Goal: Task Accomplishment & Management: Manage account settings

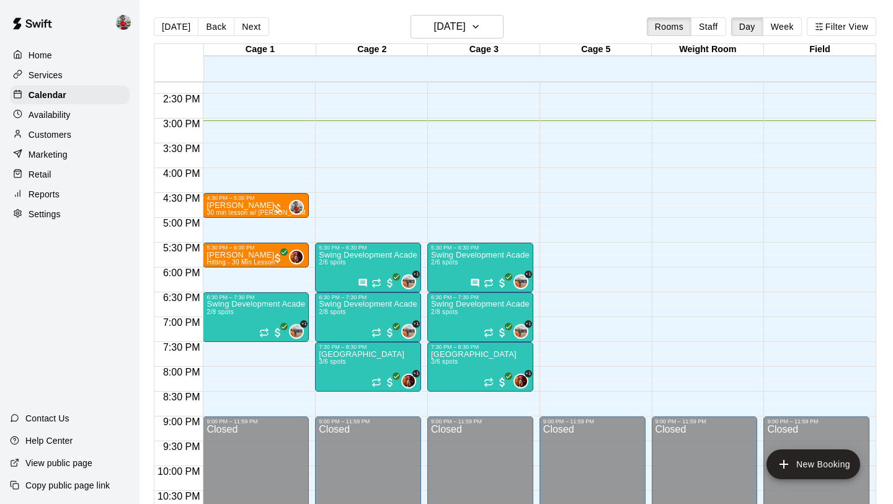
scroll to position [705, 0]
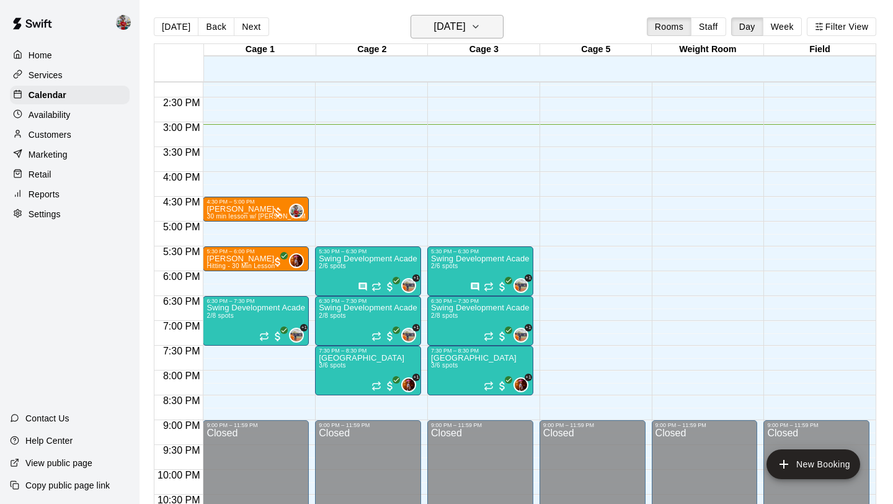
click at [466, 19] on h6 "[DATE]" at bounding box center [450, 26] width 32 height 17
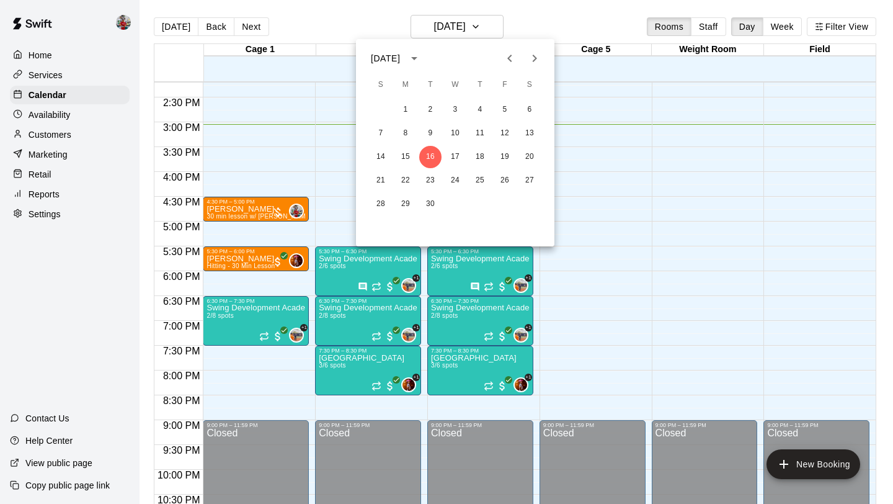
click at [544, 17] on div at bounding box center [446, 252] width 893 height 504
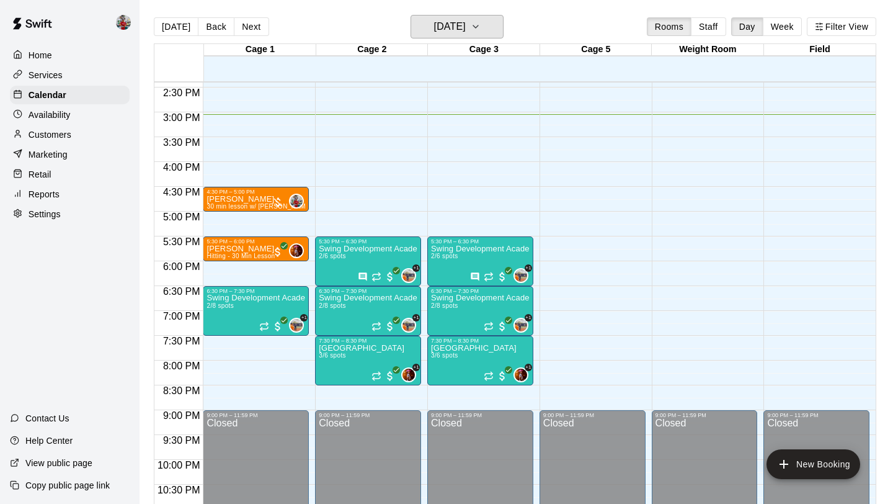
scroll to position [719, 0]
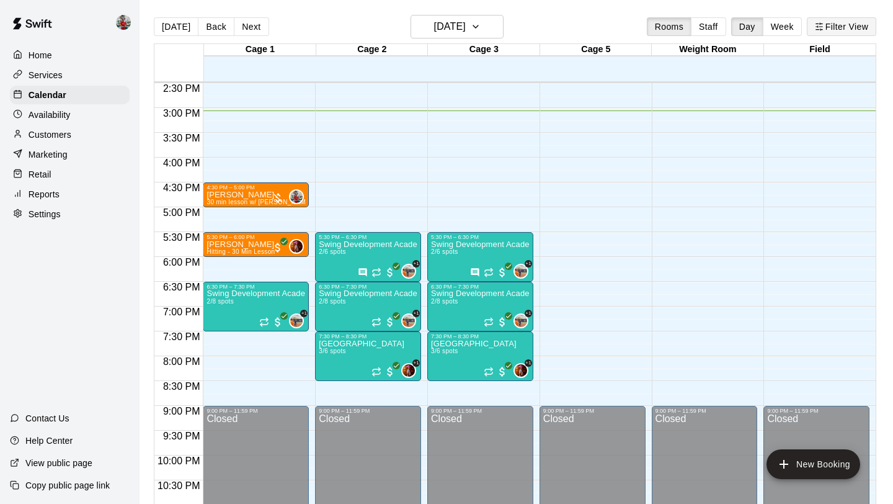
click at [838, 25] on button "Filter View" at bounding box center [841, 26] width 69 height 19
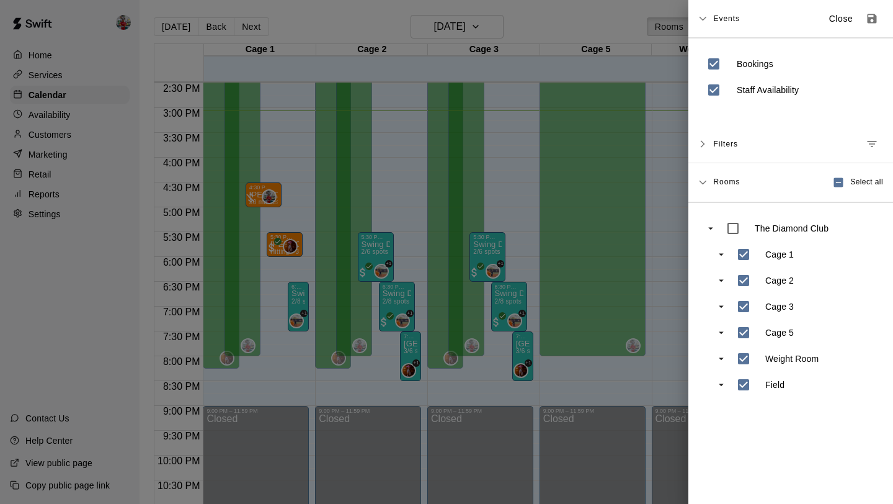
click at [654, 174] on div at bounding box center [446, 252] width 893 height 504
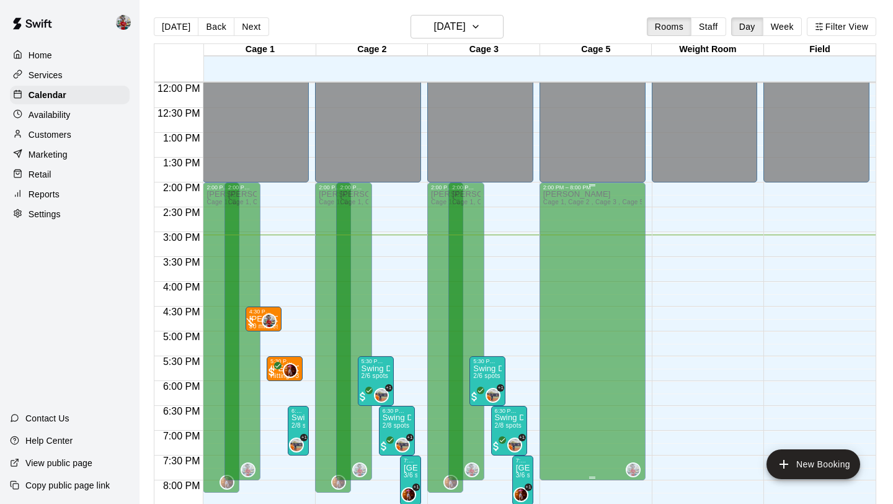
scroll to position [598, 0]
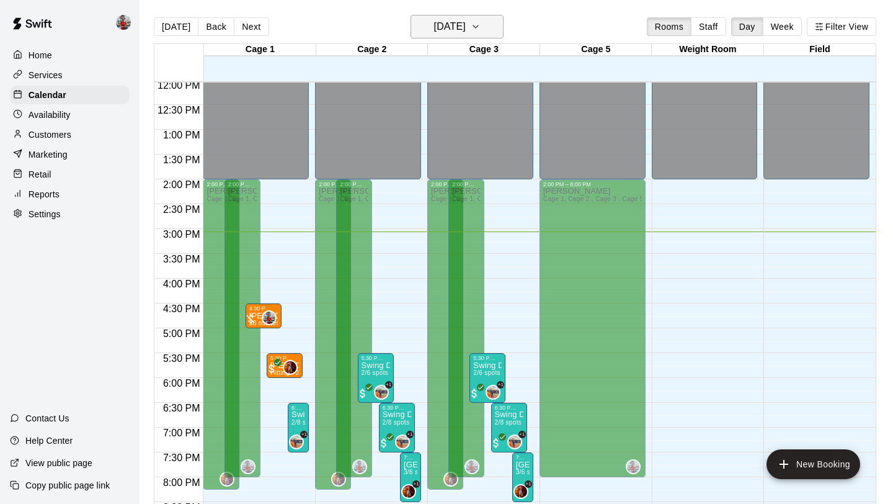
click at [466, 29] on h6 "[DATE]" at bounding box center [450, 26] width 32 height 17
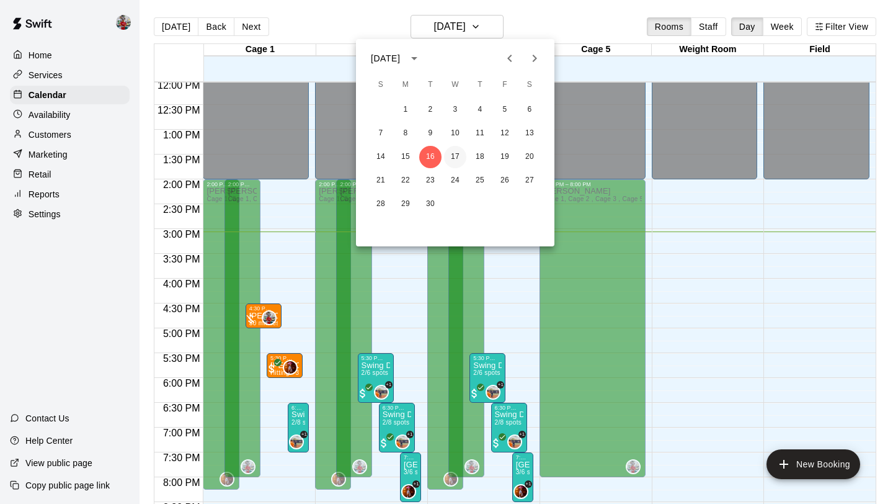
click at [452, 161] on button "17" at bounding box center [455, 157] width 22 height 22
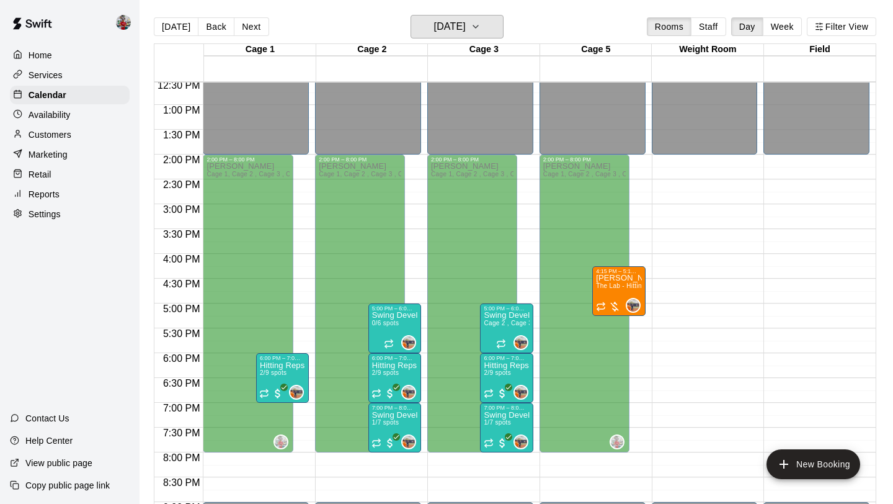
scroll to position [624, 0]
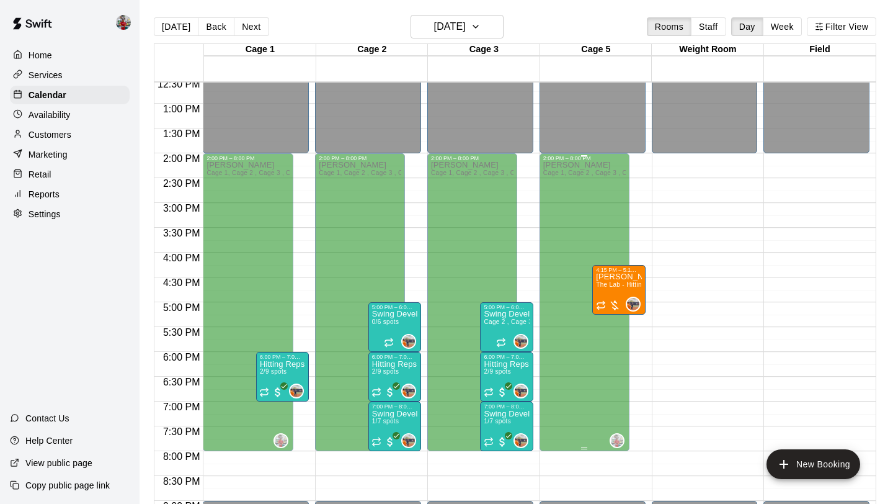
click at [560, 172] on span "Cage 1, Cage 2 , Cage 3 , Cage 5" at bounding box center [593, 172] width 101 height 7
click at [607, 457] on div "12:00 AM – 2:00 PM Closed 2:00 PM – 8:00 PM [PERSON_NAME] 1, Cage 2 , Cage 3 , …" at bounding box center [593, 53] width 106 height 1191
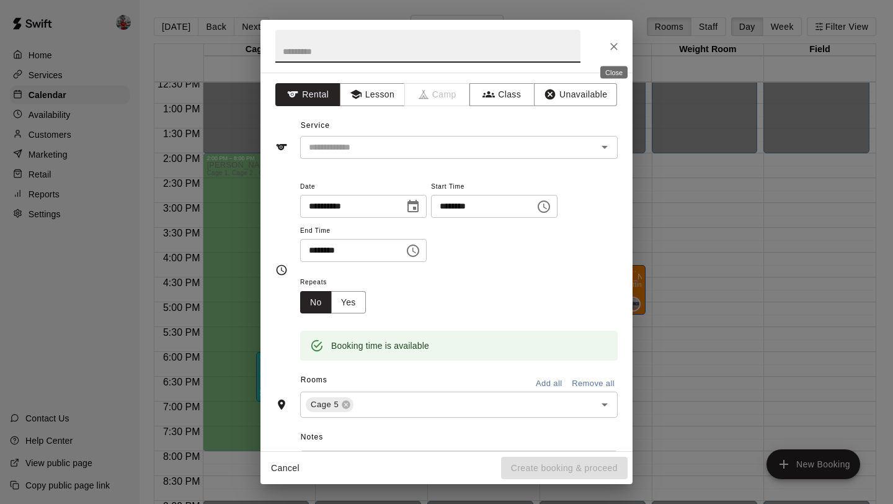
click at [617, 44] on icon "Close" at bounding box center [614, 46] width 12 height 12
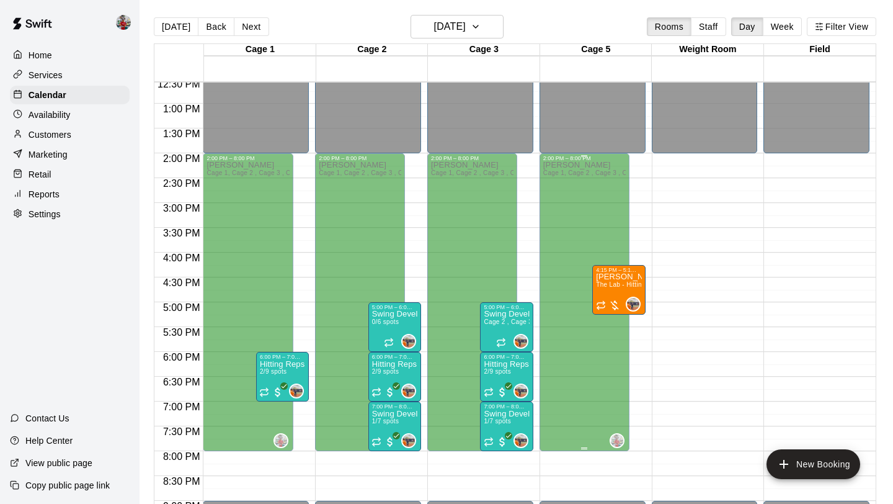
click at [563, 192] on div "[PERSON_NAME] 1, Cage 2 , Cage 3 , Cage 5" at bounding box center [584, 413] width 83 height 504
click at [579, 389] on div "[PERSON_NAME] 1, Cage 2 , Cage 3 , Cage 5" at bounding box center [584, 413] width 83 height 504
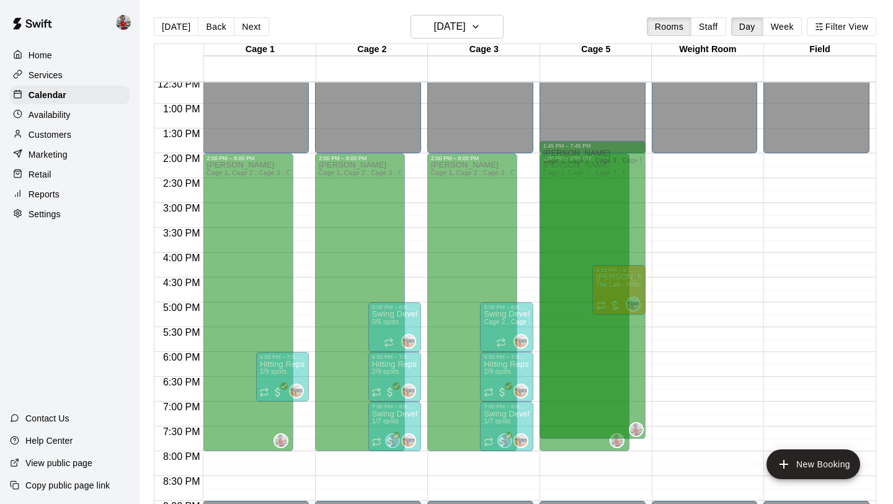
drag, startPoint x: 579, startPoint y: 389, endPoint x: 571, endPoint y: 379, distance: 13.2
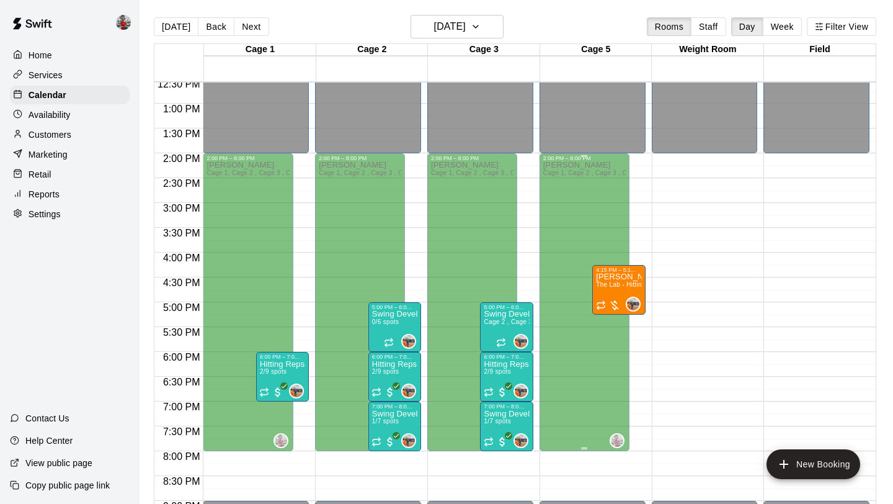
click at [577, 393] on div "[PERSON_NAME] 1, Cage 2 , Cage 3 , Cage 5" at bounding box center [584, 413] width 83 height 504
click at [571, 182] on div "[PERSON_NAME] 1, Cage 2 , Cage 3 , Cage 5" at bounding box center [584, 413] width 83 height 504
click at [466, 27] on h6 "[DATE]" at bounding box center [450, 26] width 32 height 17
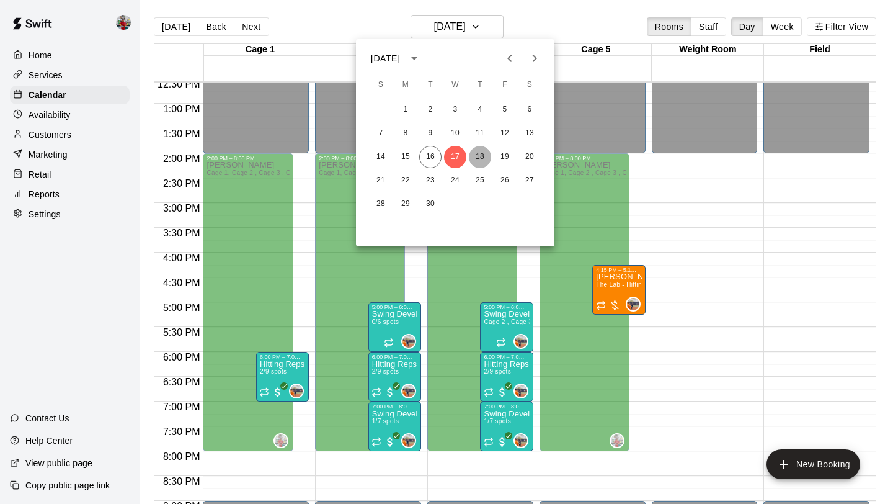
click at [474, 164] on button "18" at bounding box center [480, 157] width 22 height 22
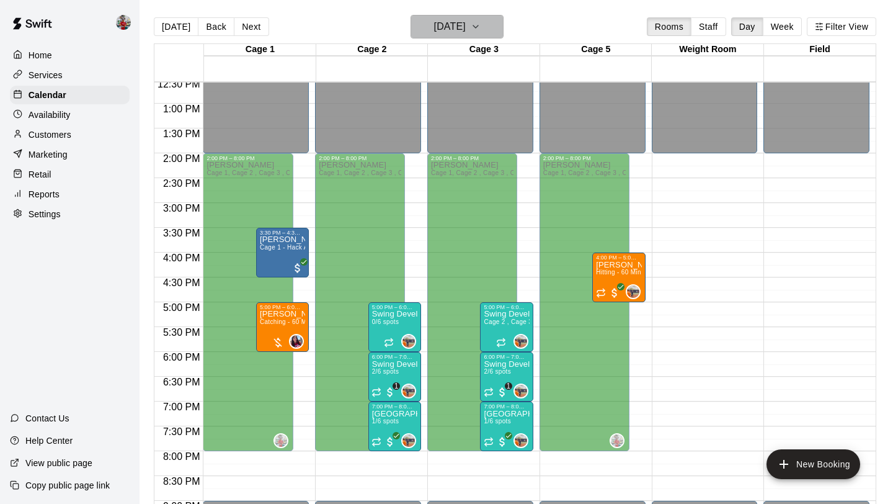
click at [466, 25] on h6 "[DATE]" at bounding box center [450, 26] width 32 height 17
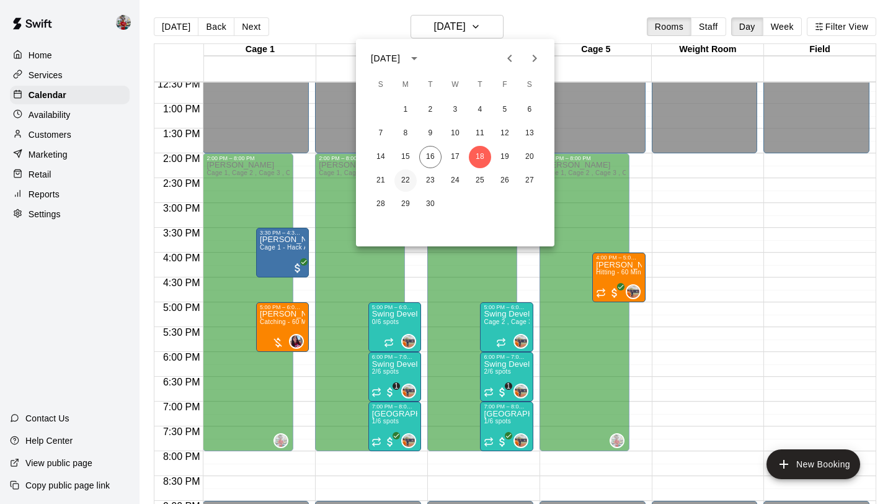
click at [404, 177] on button "22" at bounding box center [406, 180] width 22 height 22
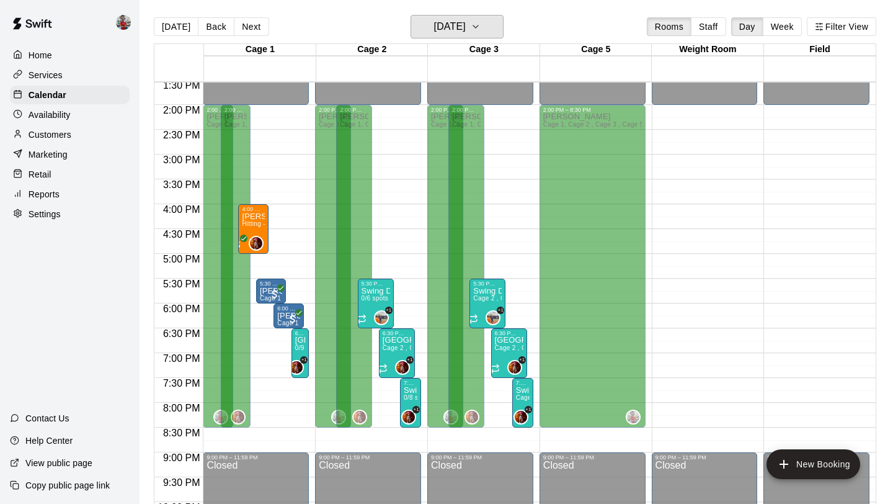
scroll to position [673, 0]
click at [462, 19] on h6 "[DATE]" at bounding box center [450, 26] width 32 height 17
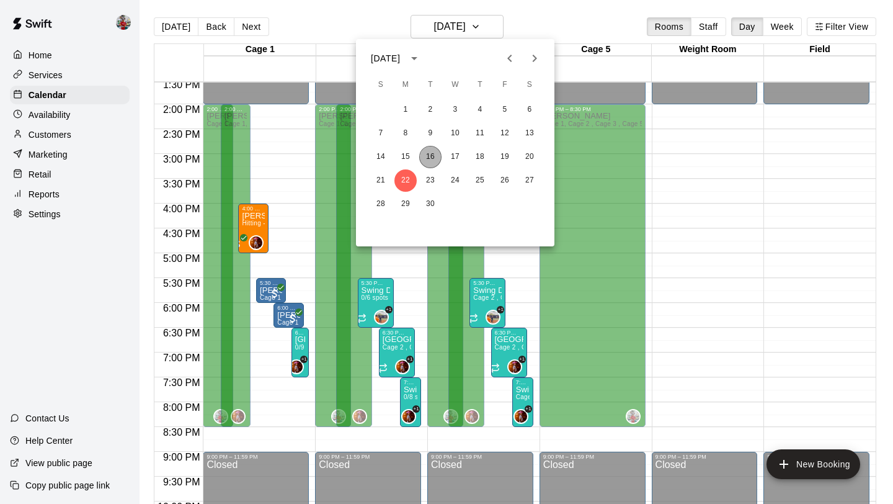
click at [429, 156] on button "16" at bounding box center [430, 157] width 22 height 22
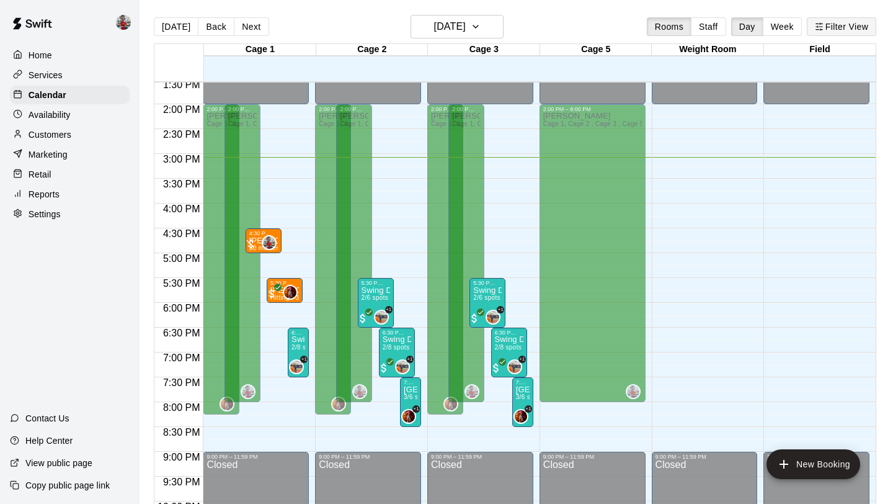
click at [839, 24] on button "Filter View" at bounding box center [841, 26] width 69 height 19
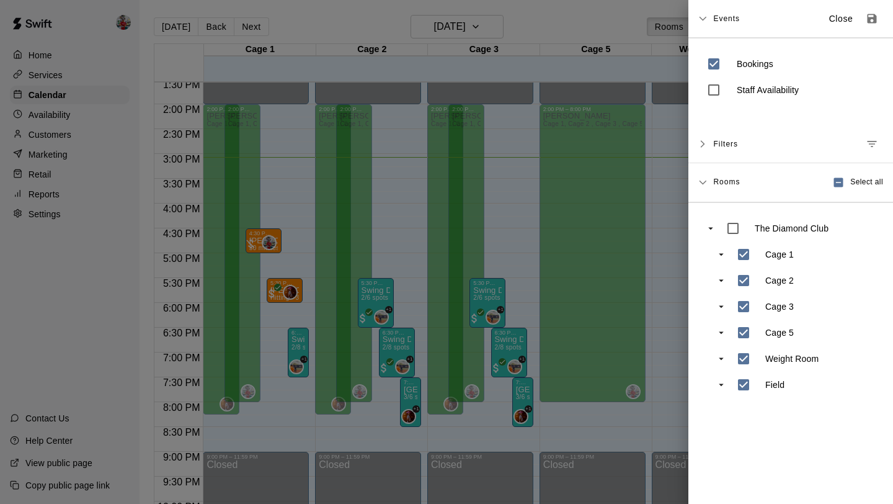
click at [707, 18] on icon at bounding box center [703, 18] width 9 height 9
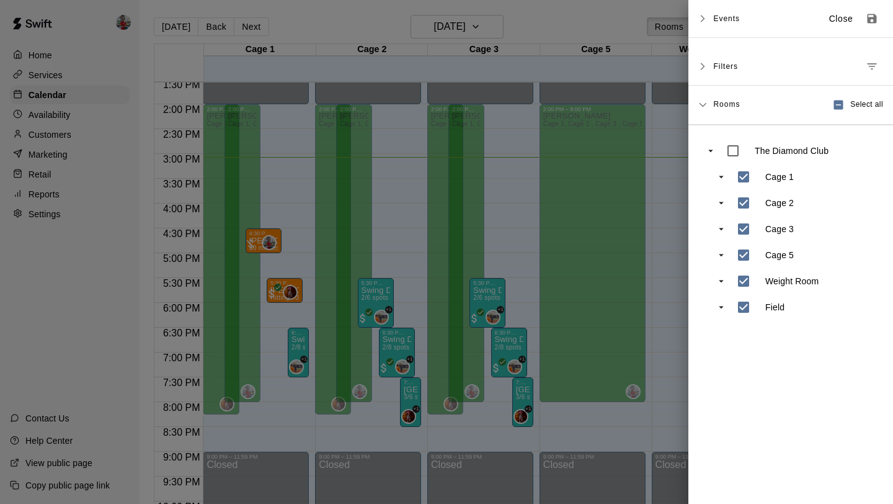
click at [707, 18] on icon at bounding box center [703, 18] width 9 height 9
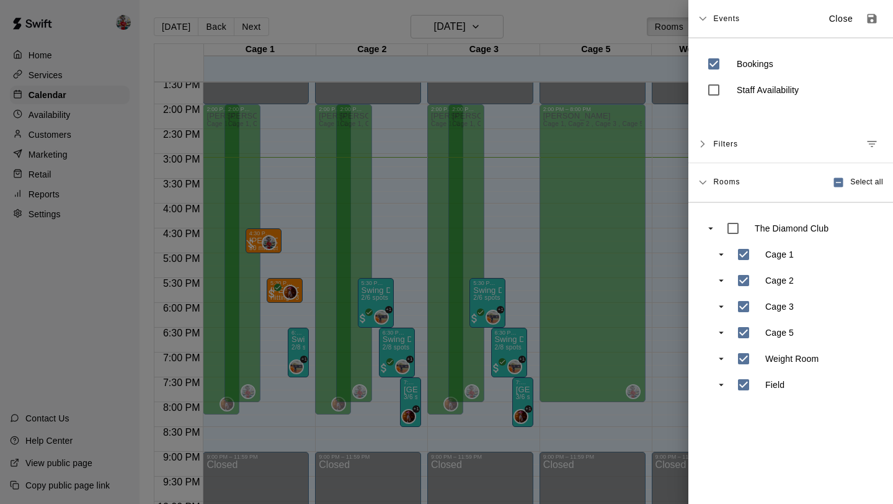
click at [620, 17] on div at bounding box center [446, 252] width 893 height 504
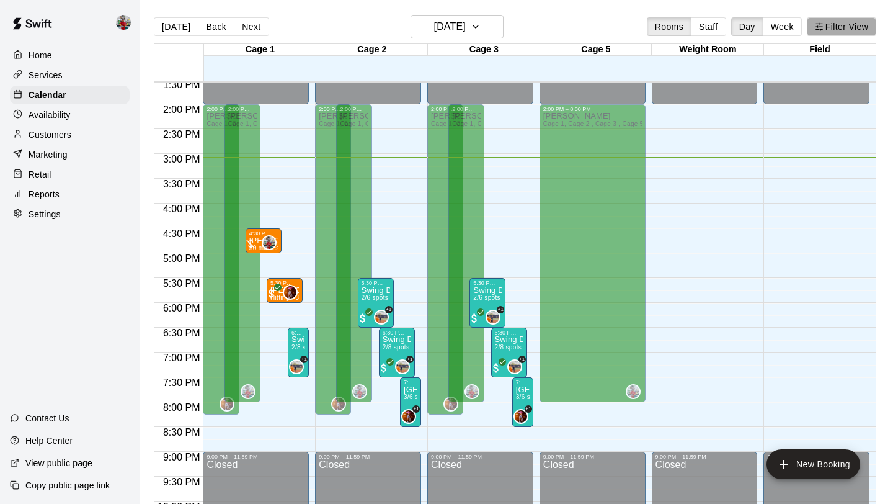
click at [838, 25] on button "Filter View" at bounding box center [841, 26] width 69 height 19
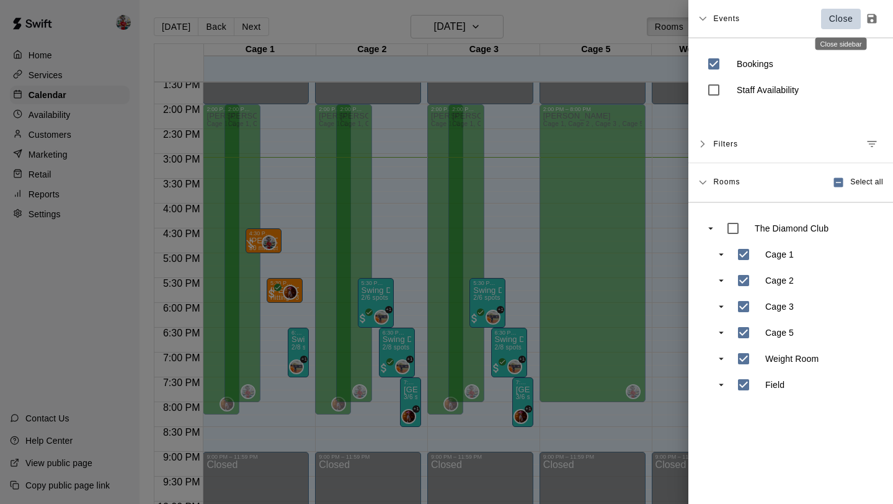
click at [843, 20] on p "Close" at bounding box center [841, 18] width 24 height 13
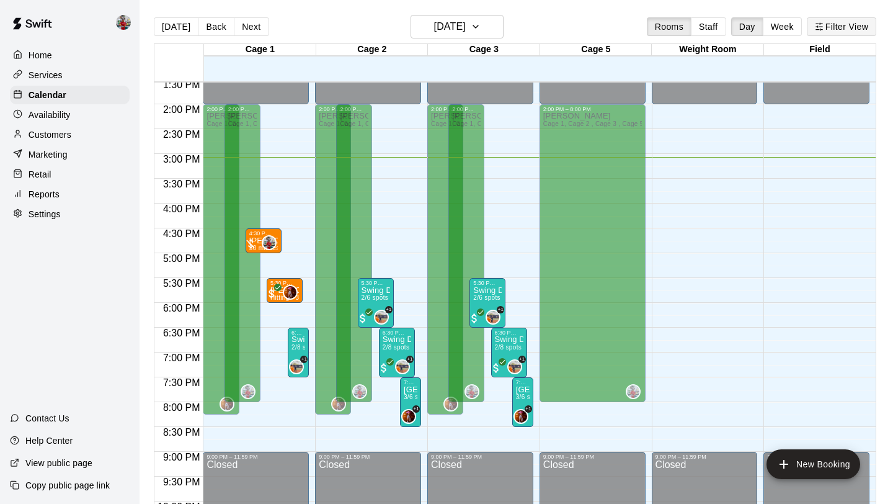
click at [849, 27] on button "Filter View" at bounding box center [841, 26] width 69 height 19
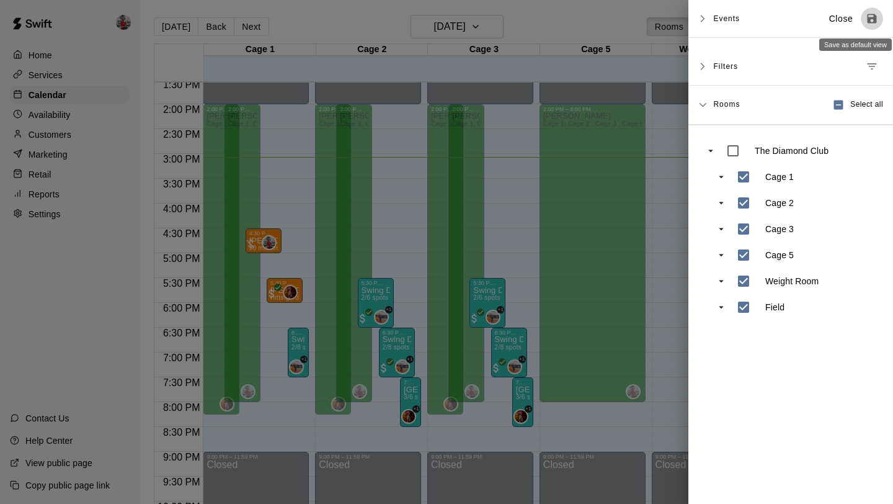
click at [876, 18] on icon "Save as default view" at bounding box center [872, 18] width 9 height 9
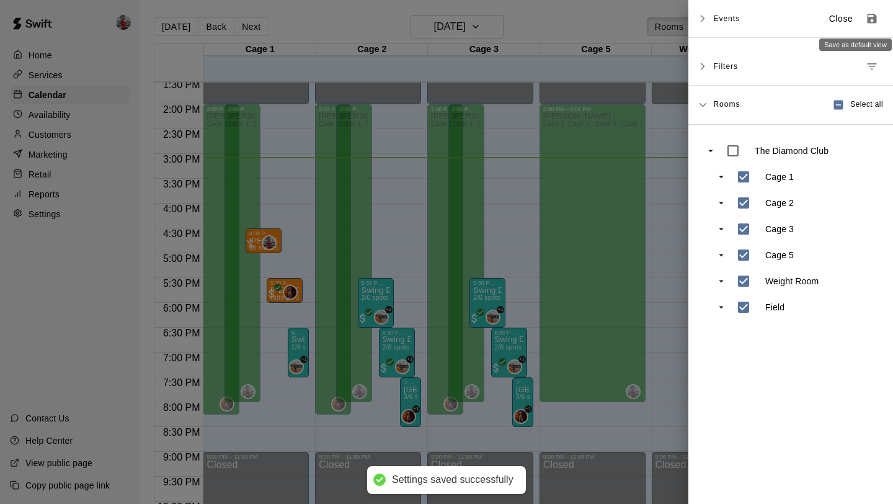
click at [700, 15] on icon at bounding box center [703, 18] width 9 height 9
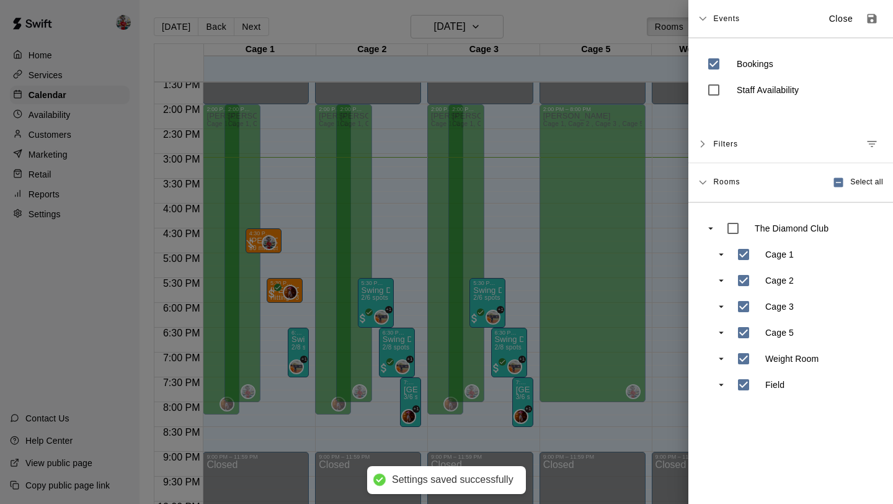
click at [705, 17] on icon at bounding box center [703, 18] width 9 height 9
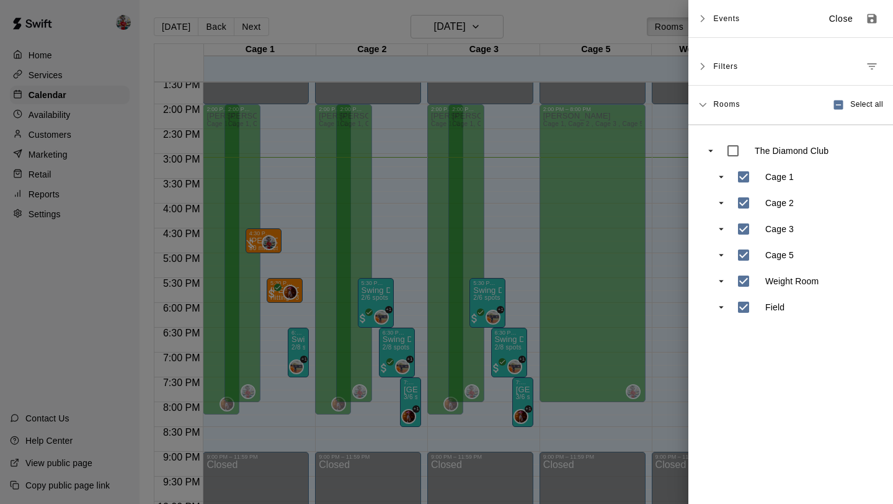
click at [705, 17] on icon at bounding box center [703, 18] width 9 height 9
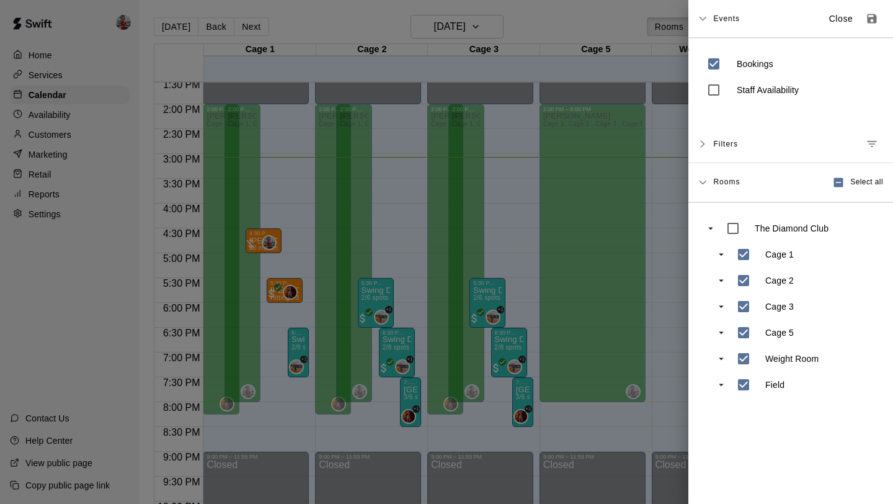
click at [705, 17] on icon at bounding box center [703, 18] width 9 height 9
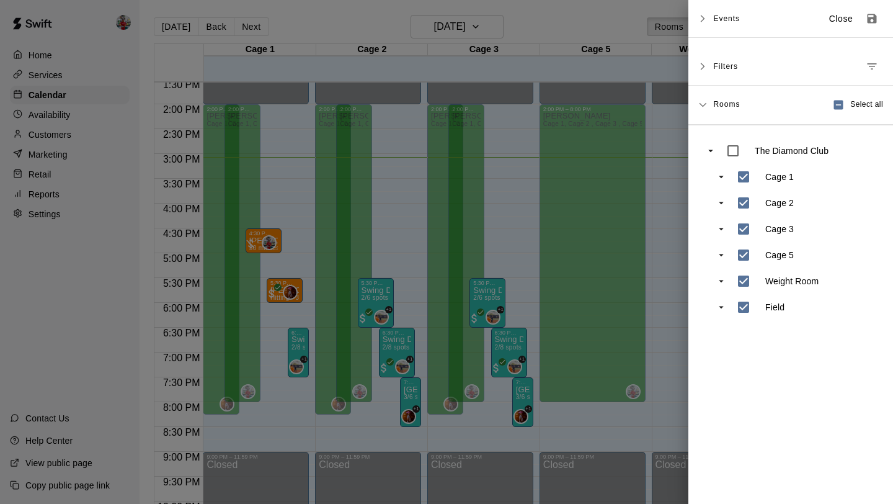
click at [596, 30] on div at bounding box center [446, 252] width 893 height 504
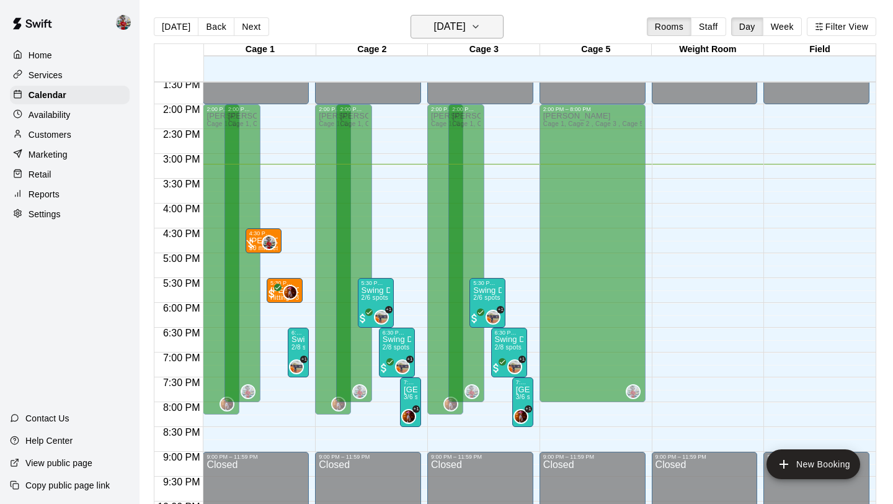
click at [461, 32] on h6 "[DATE]" at bounding box center [450, 26] width 32 height 17
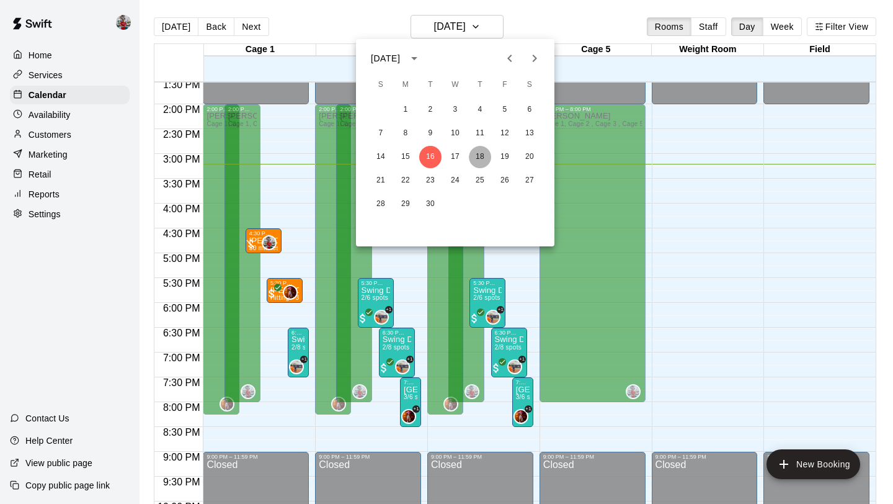
click at [481, 158] on button "18" at bounding box center [480, 157] width 22 height 22
